Goal: Information Seeking & Learning: Learn about a topic

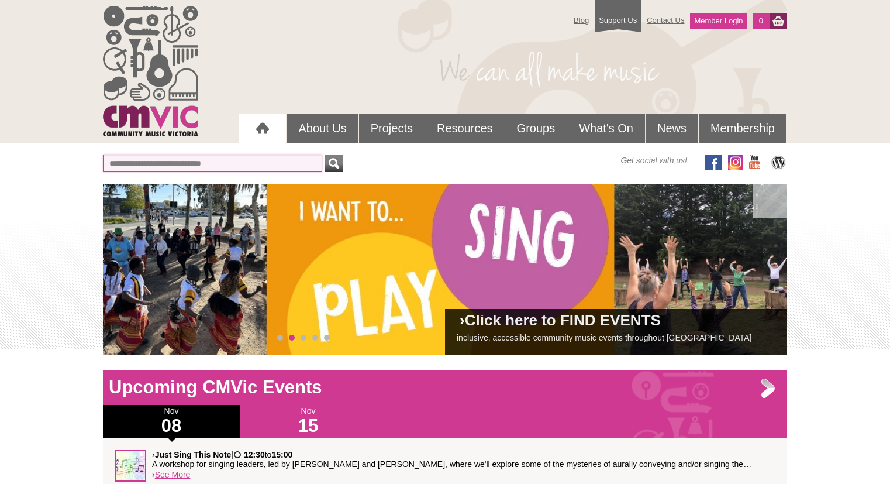
click at [242, 163] on input "text" at bounding box center [212, 163] width 219 height 18
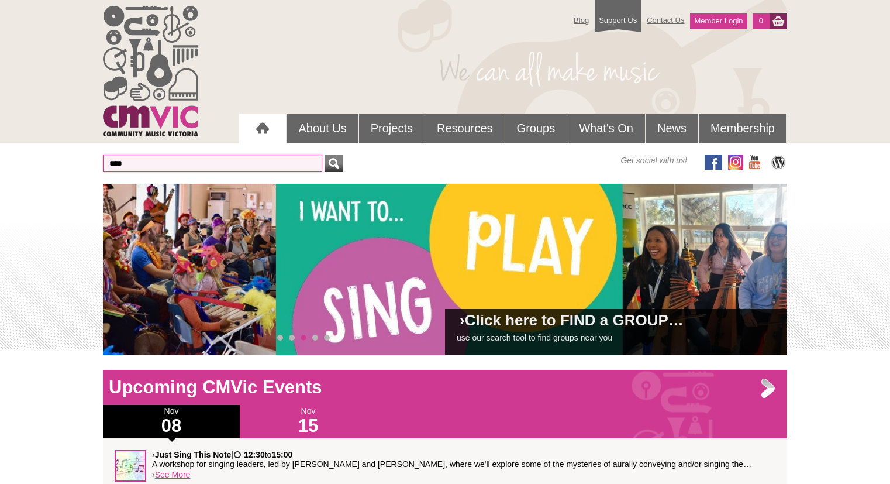
type input "***"
click at [325, 154] on button "submit" at bounding box center [334, 163] width 19 height 18
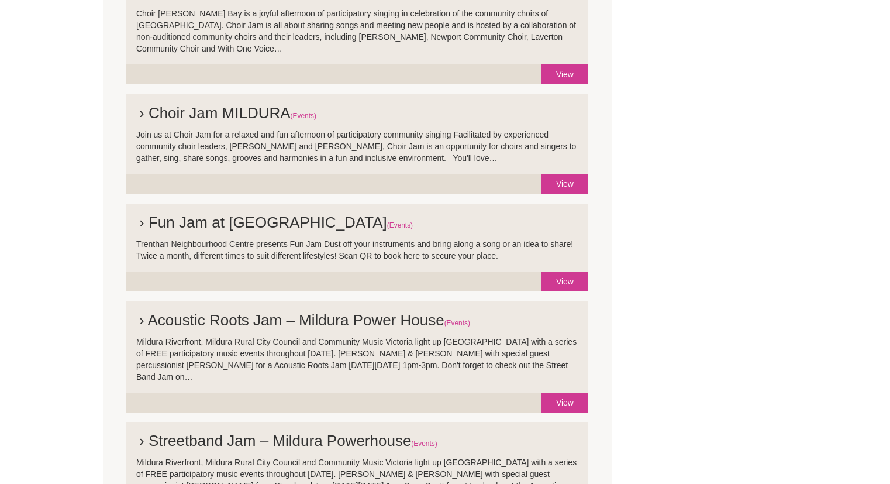
scroll to position [760, 0]
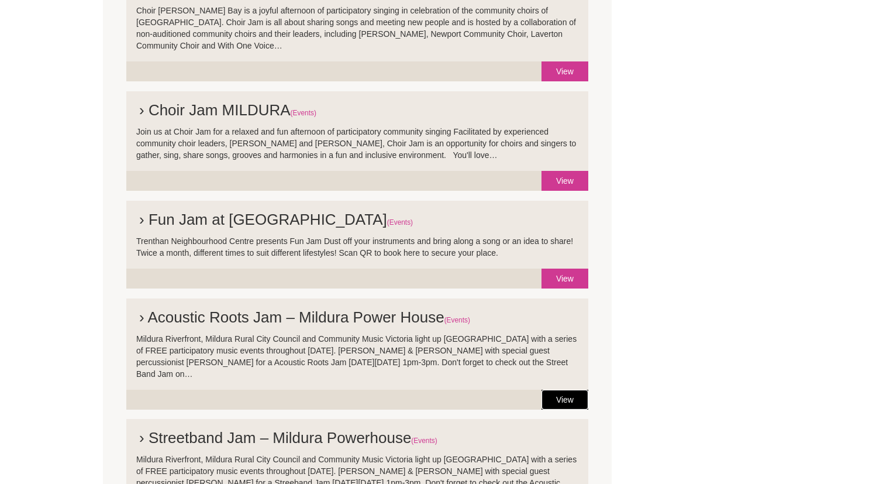
click at [567, 390] on link "View" at bounding box center [565, 400] width 47 height 20
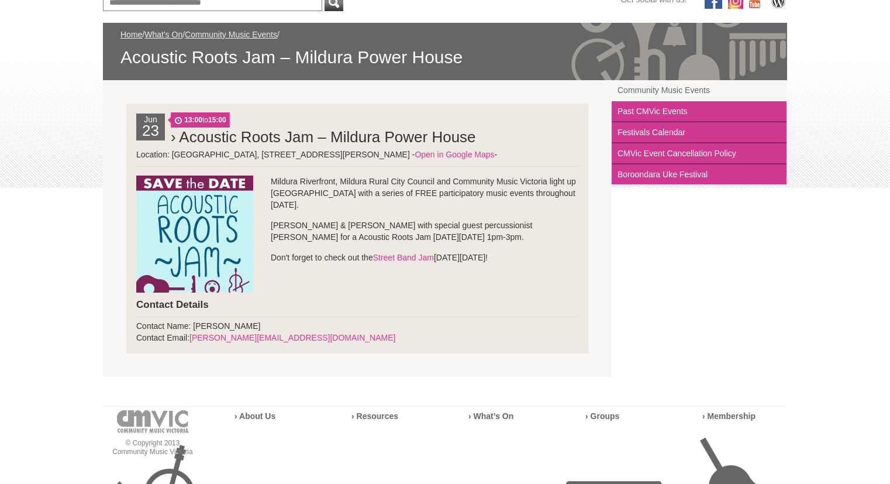
scroll to position [175, 0]
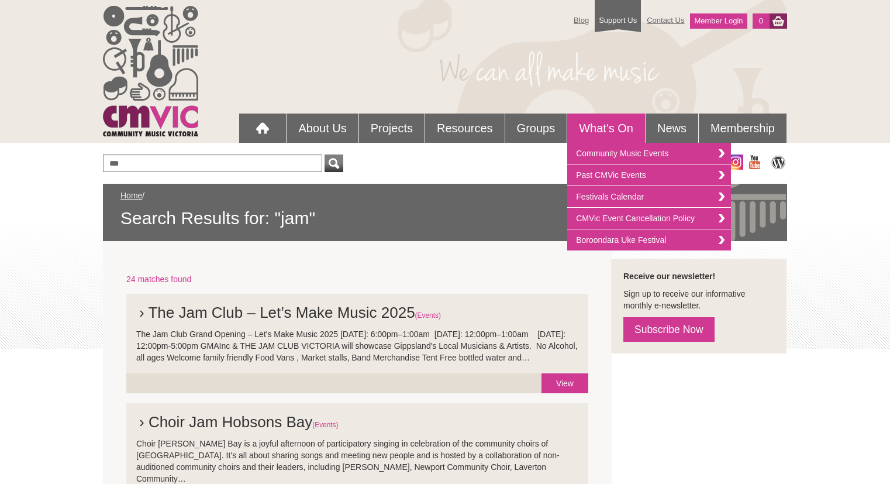
click at [603, 128] on link "What's On" at bounding box center [606, 127] width 78 height 29
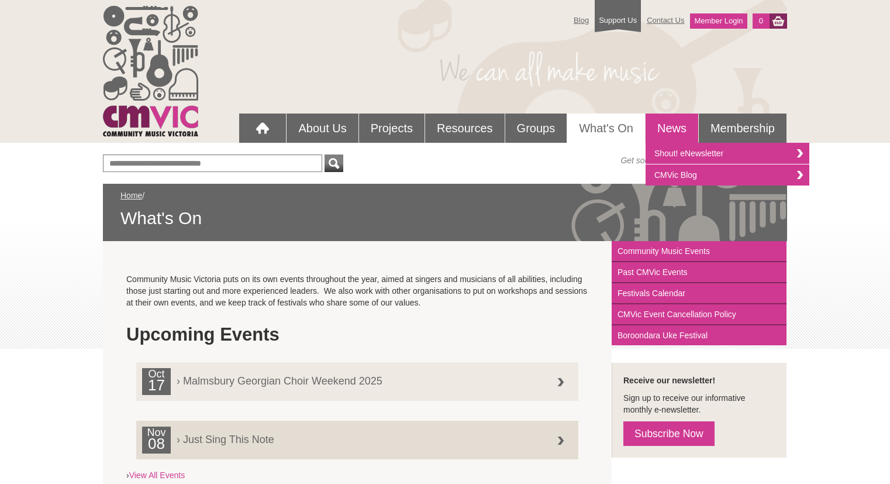
click at [678, 129] on link "News" at bounding box center [672, 127] width 53 height 29
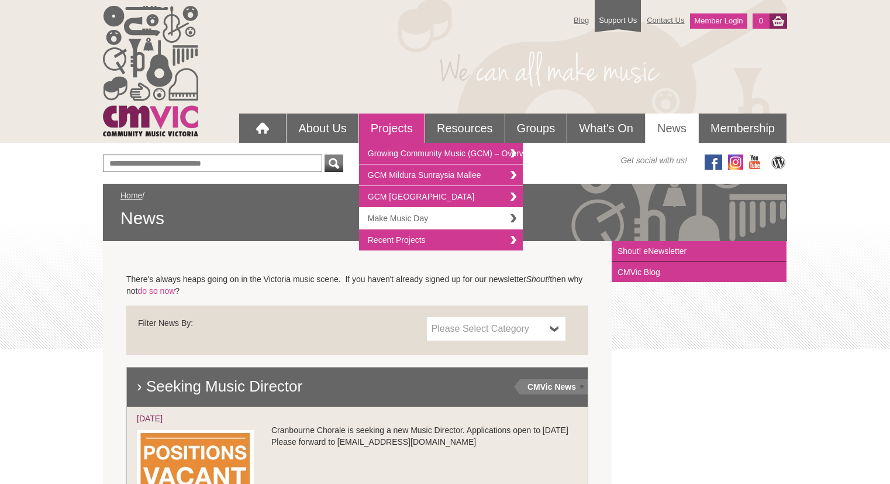
click at [402, 216] on link "Make Music Day" at bounding box center [441, 219] width 164 height 22
